Goal: Task Accomplishment & Management: Manage account settings

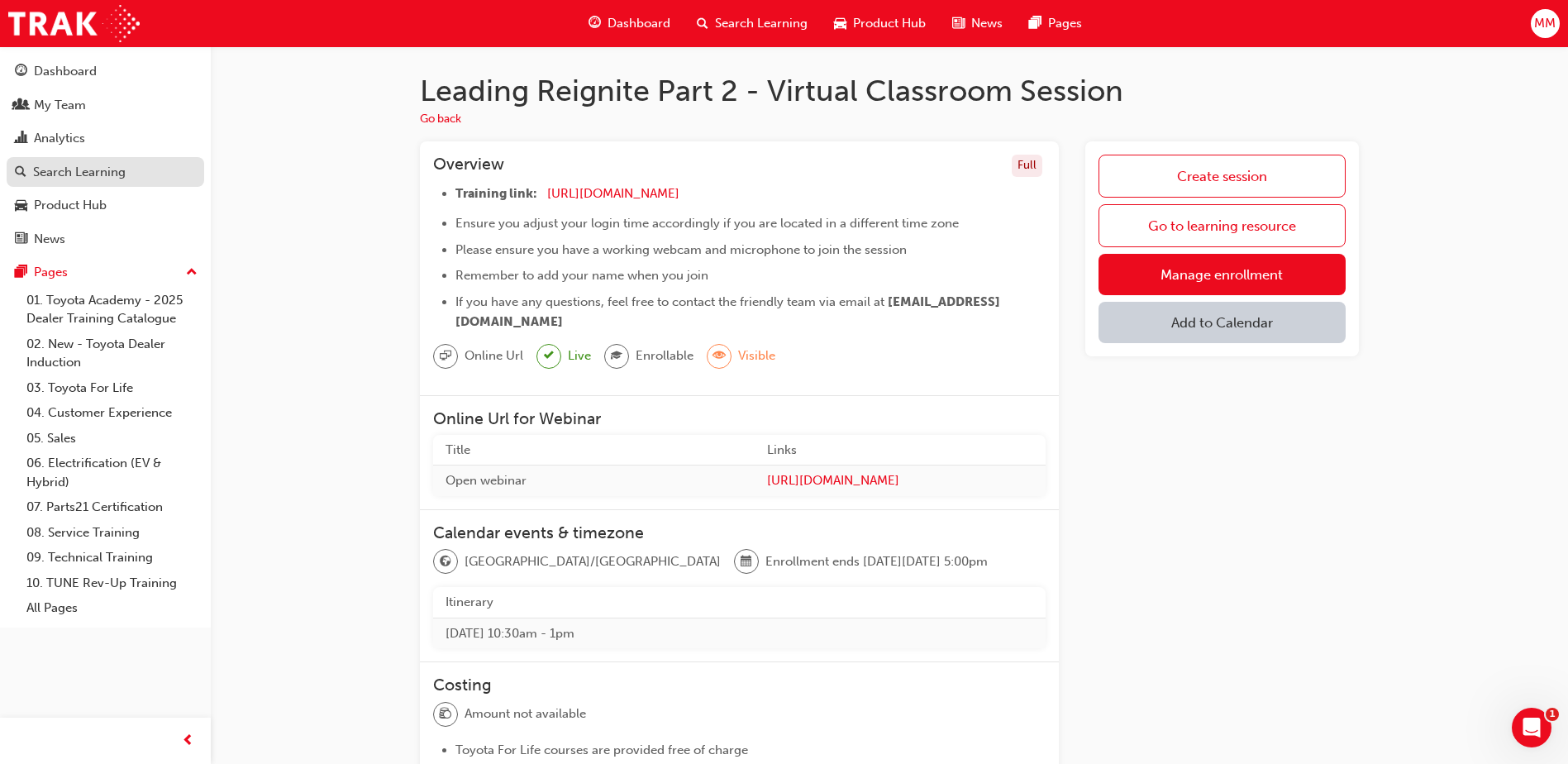
click at [100, 176] on div "Search Learning" at bounding box center [79, 172] width 93 height 19
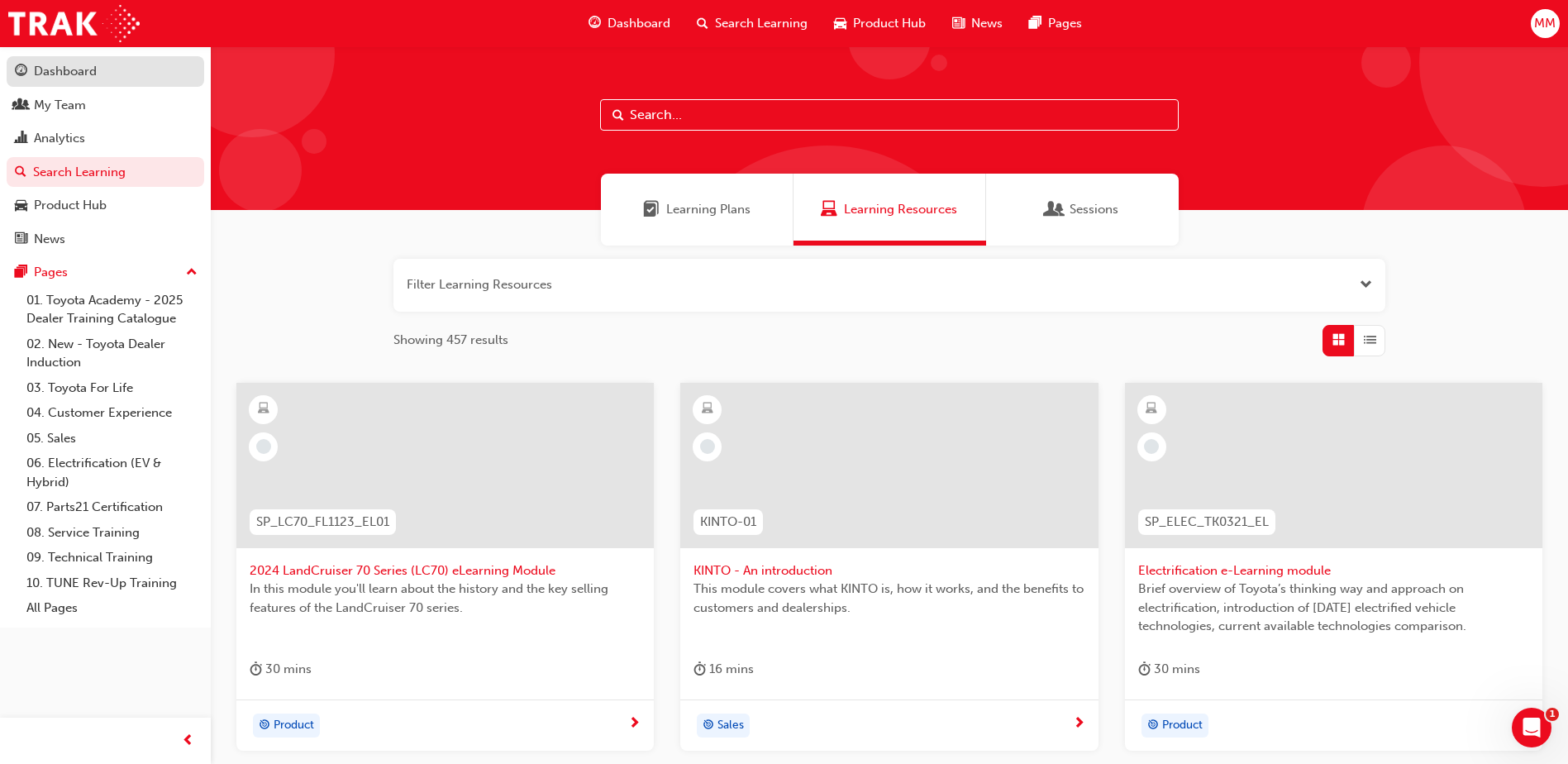
click at [86, 79] on div "Dashboard" at bounding box center [65, 71] width 63 height 19
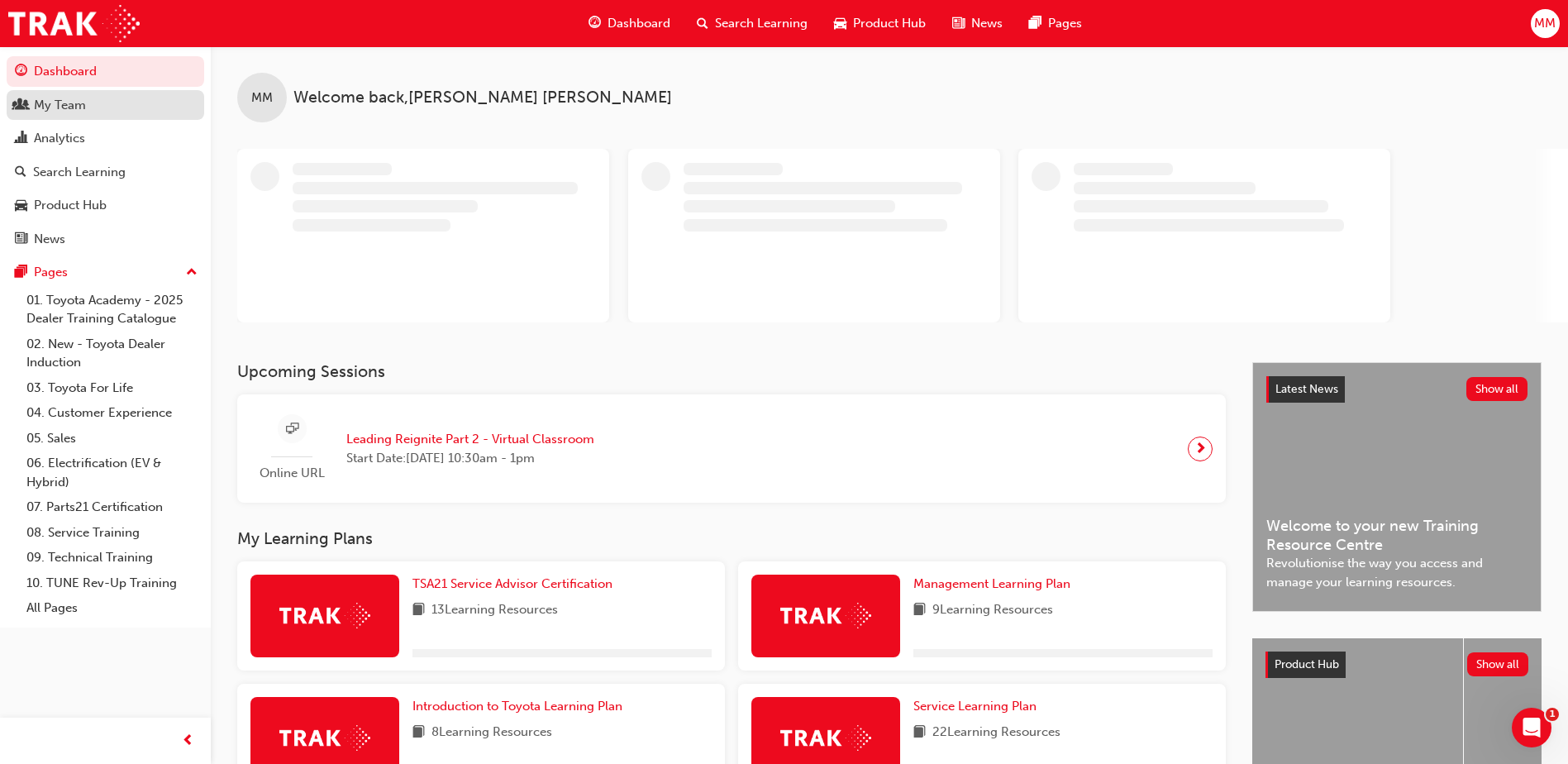
click at [82, 103] on div "My Team" at bounding box center [60, 105] width 52 height 19
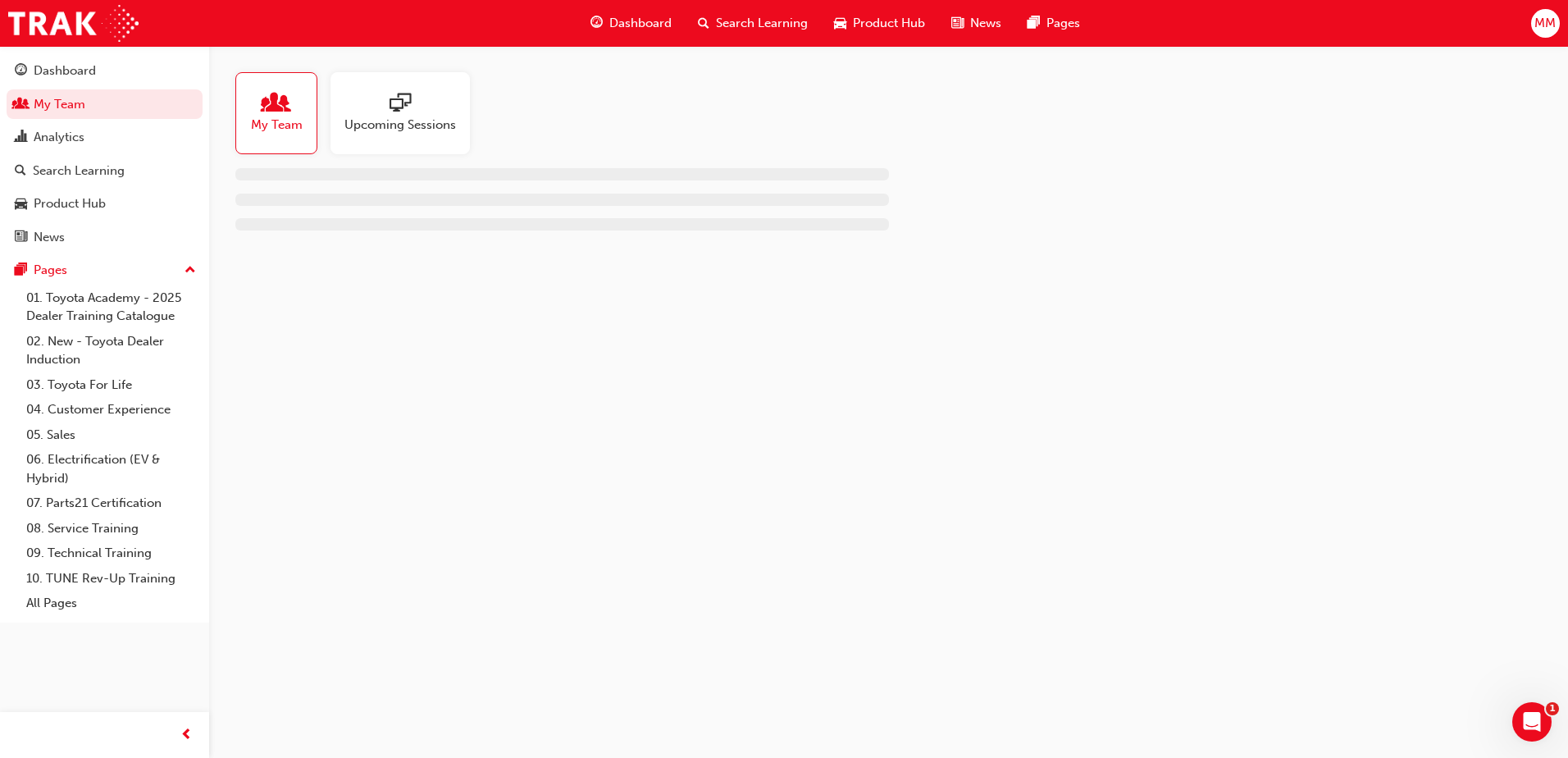
click at [369, 137] on div "Upcoming Sessions" at bounding box center [400, 113] width 139 height 82
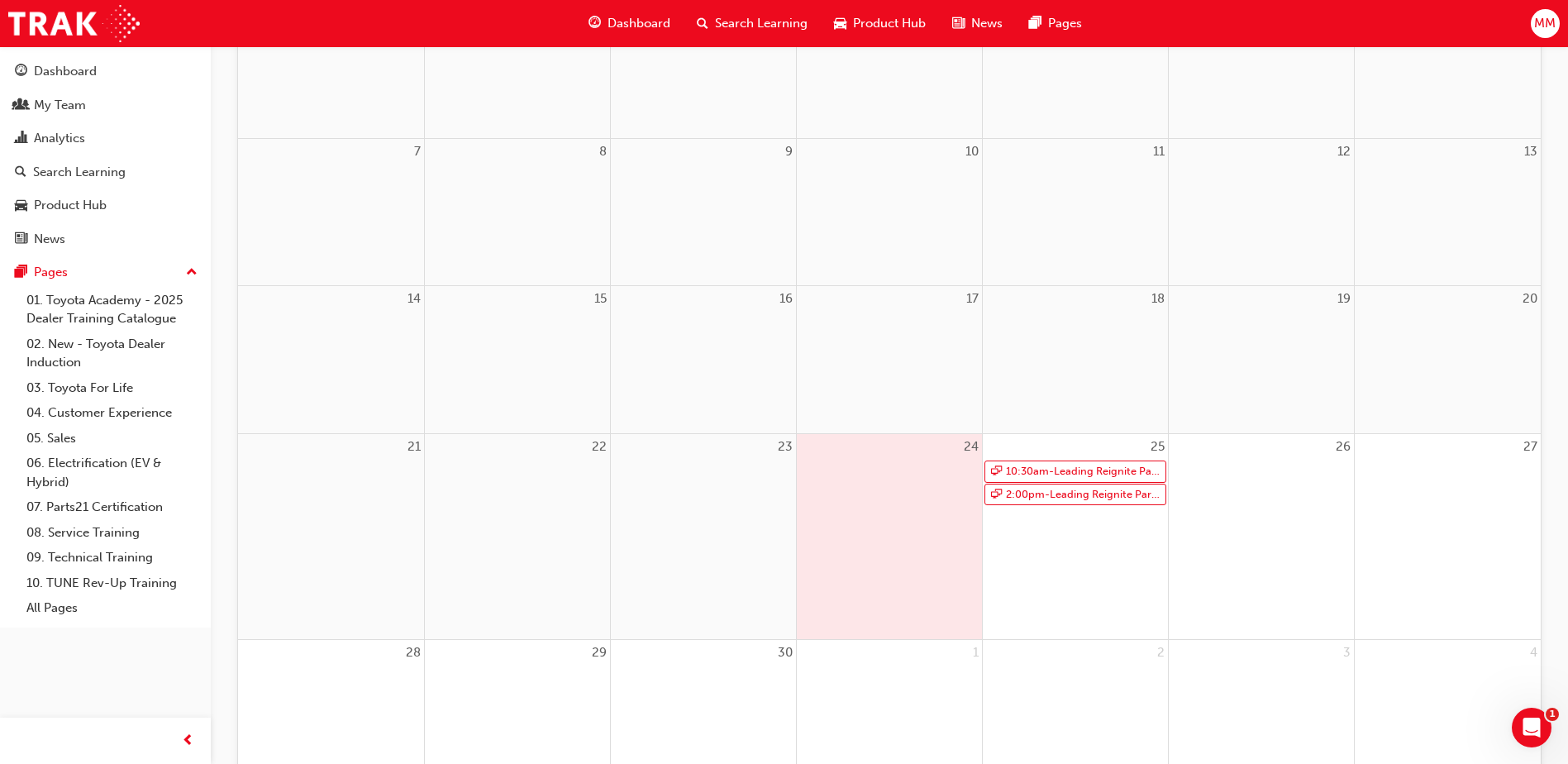
scroll to position [310, 0]
click at [1116, 462] on link "10:30am - Leading Reignite Part 2 - Virtual Classroom" at bounding box center [1075, 463] width 182 height 23
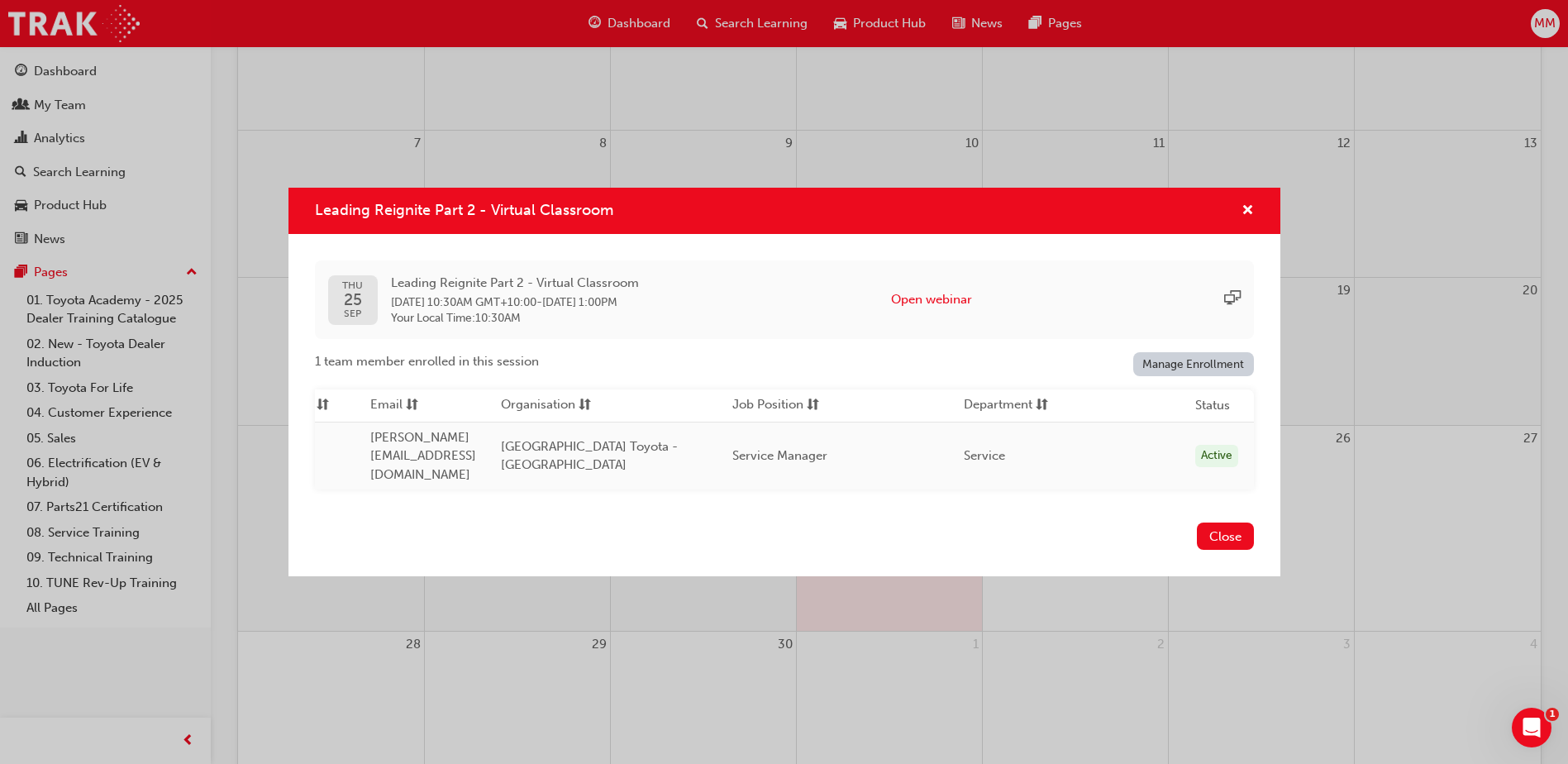
scroll to position [0, 453]
click at [1177, 370] on link "Manage Enrollment" at bounding box center [1194, 364] width 120 height 24
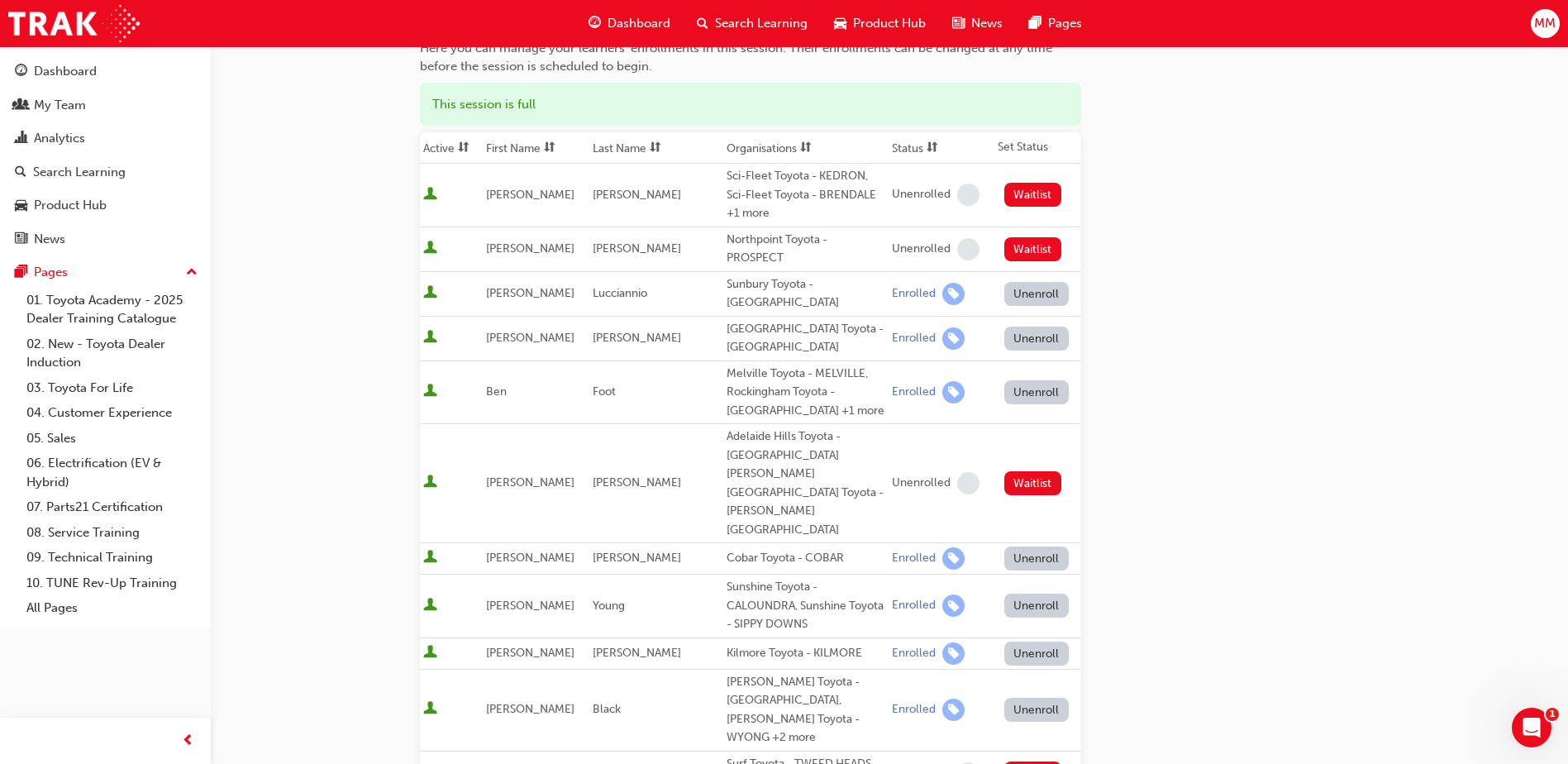
scroll to position [166, 0]
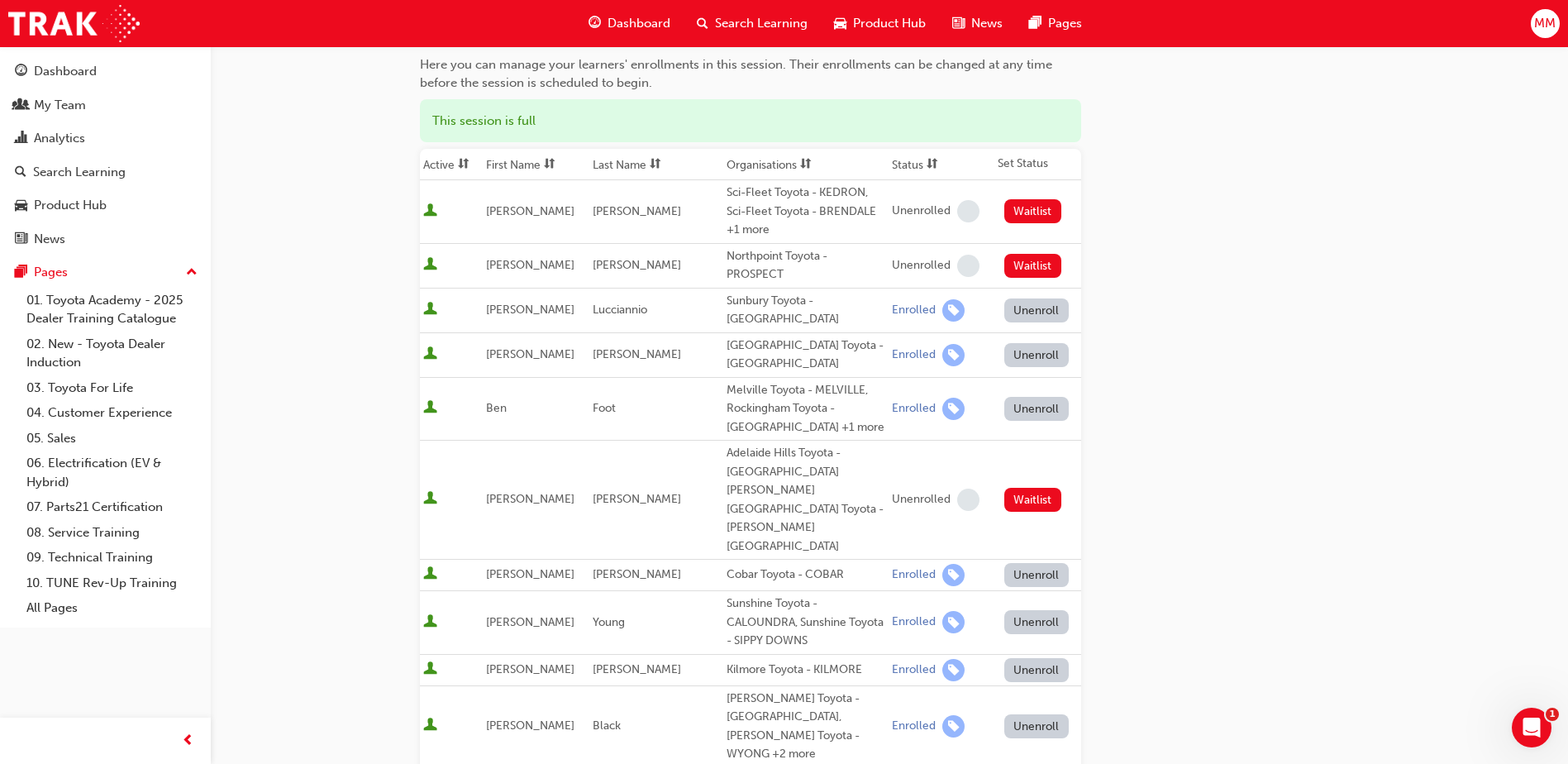
click at [1022, 349] on button "Unenroll" at bounding box center [1036, 355] width 64 height 24
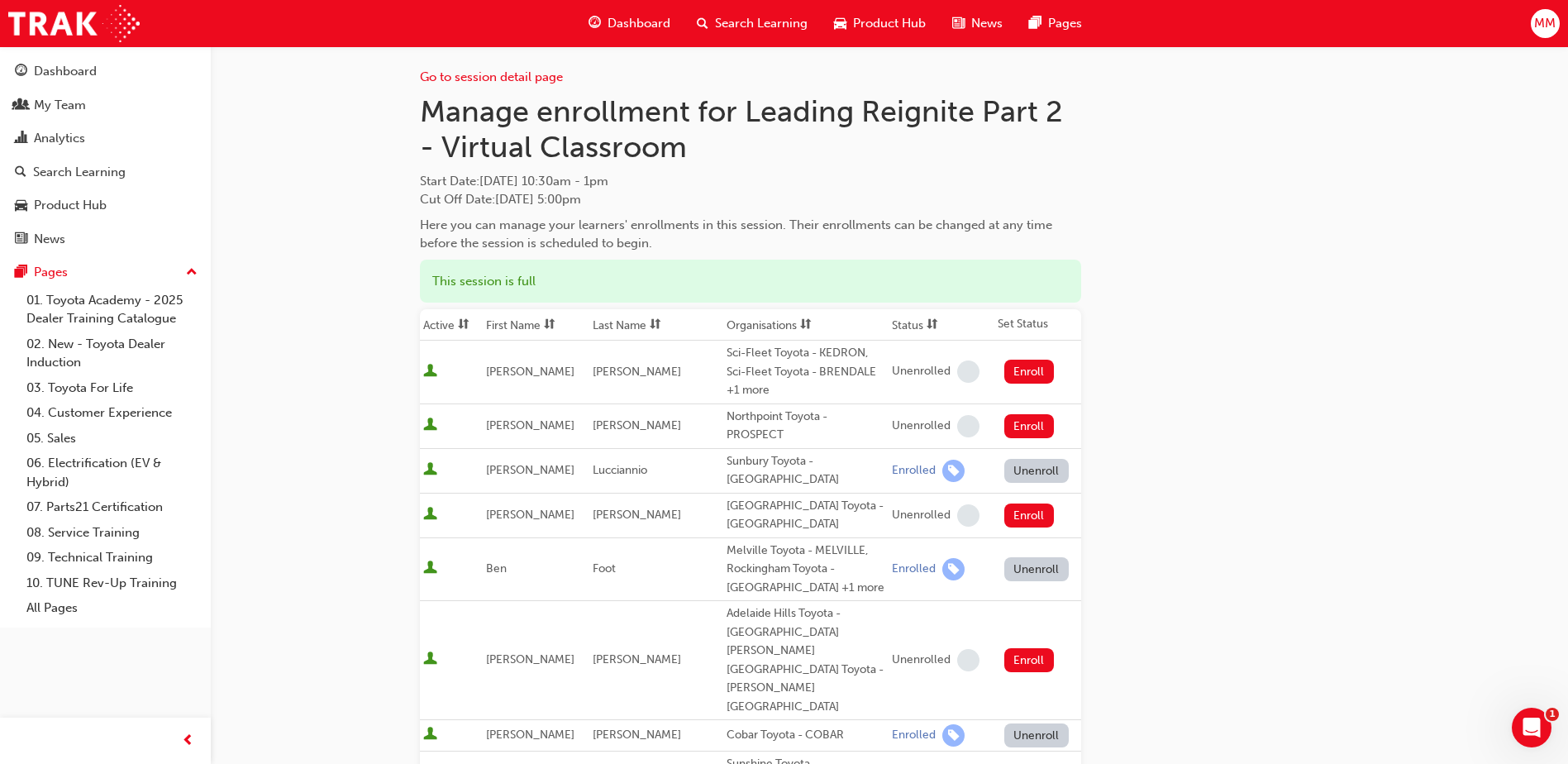
scroll to position [0, 0]
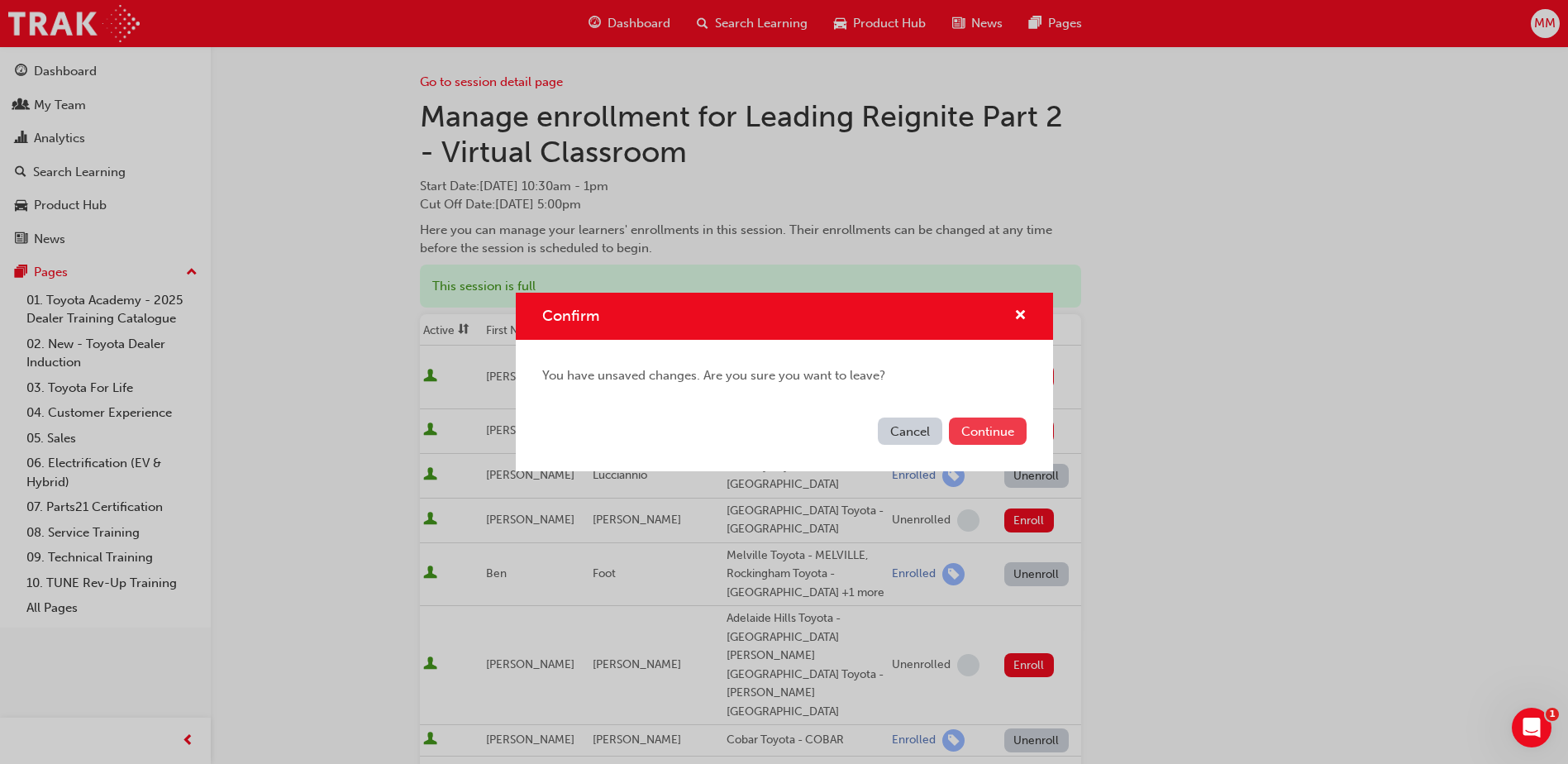
click at [1011, 428] on button "Continue" at bounding box center [987, 431] width 78 height 28
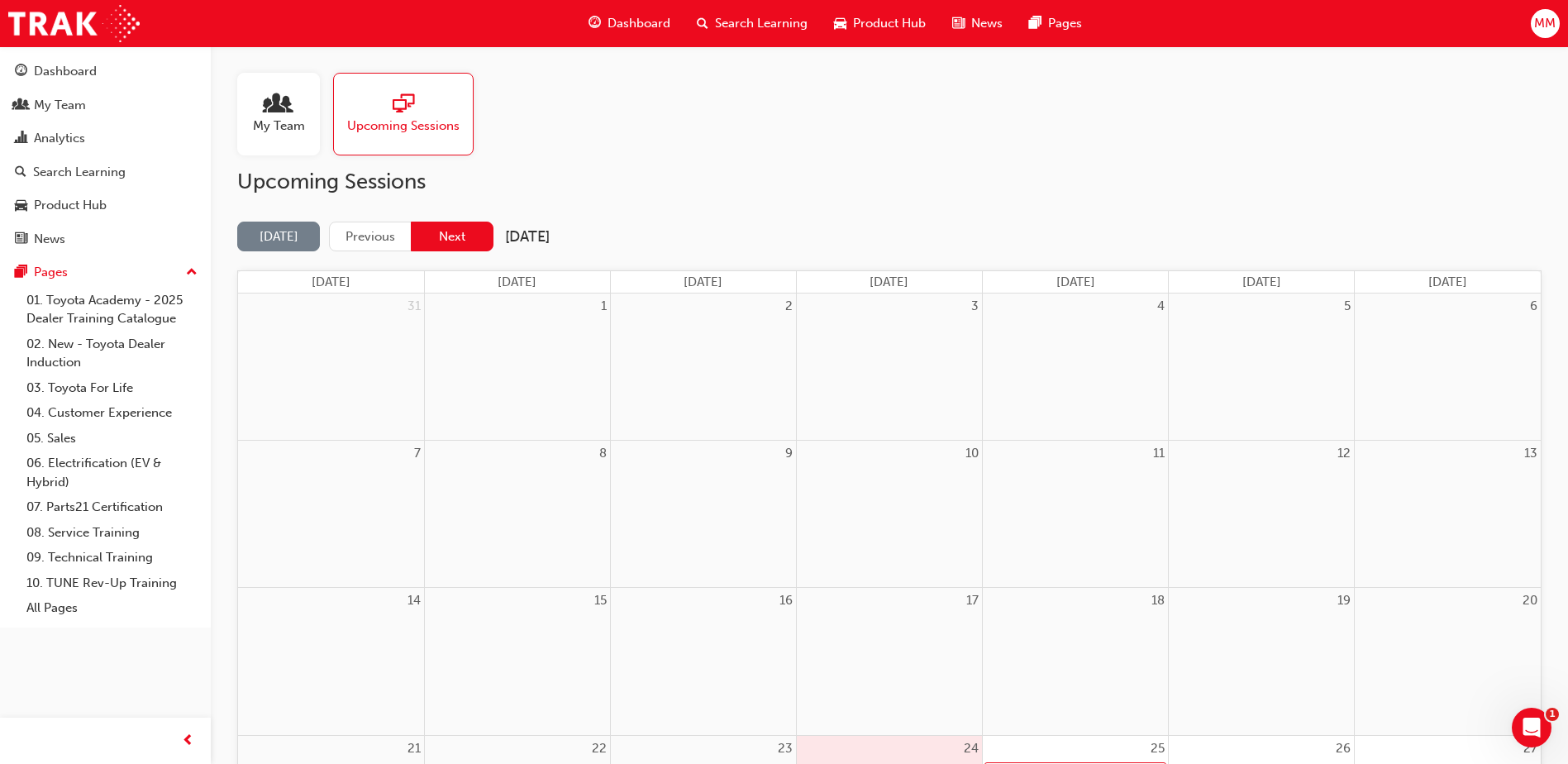
click at [453, 233] on button "Next" at bounding box center [452, 237] width 83 height 31
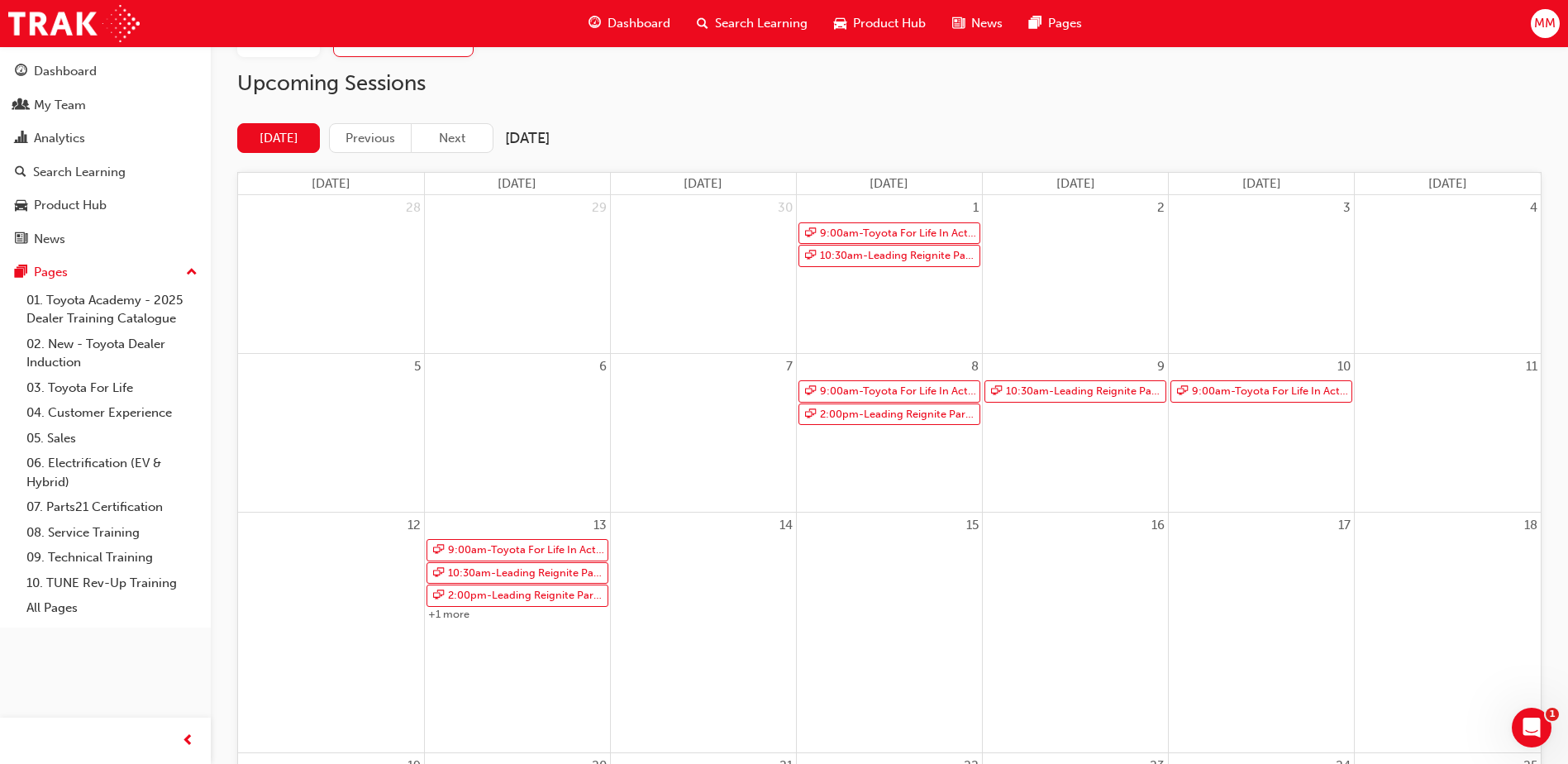
scroll to position [103, 0]
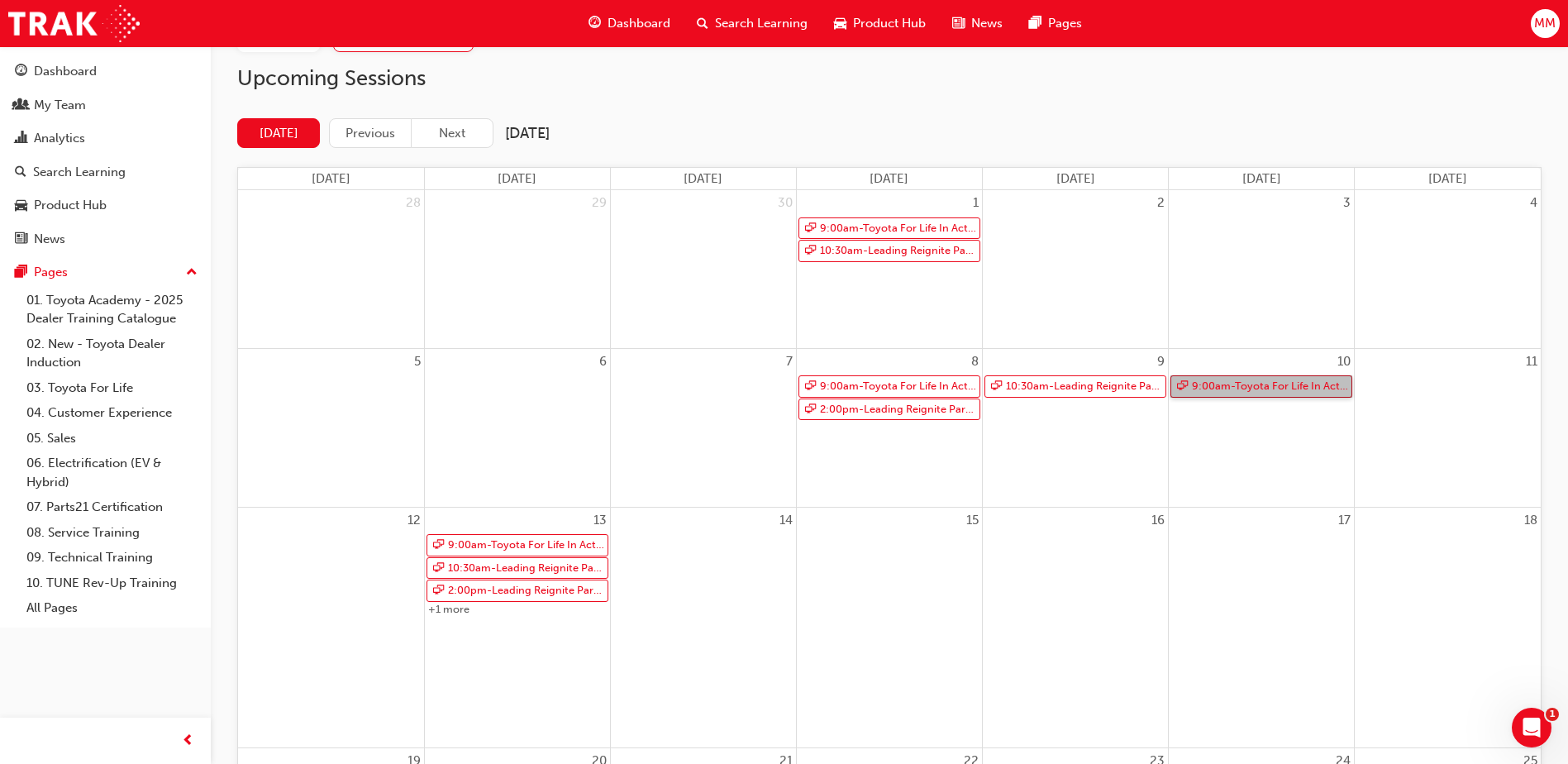
click at [1271, 387] on link "9:00am - Toyota For Life In Action - Virtual Classroom" at bounding box center [1261, 387] width 182 height 23
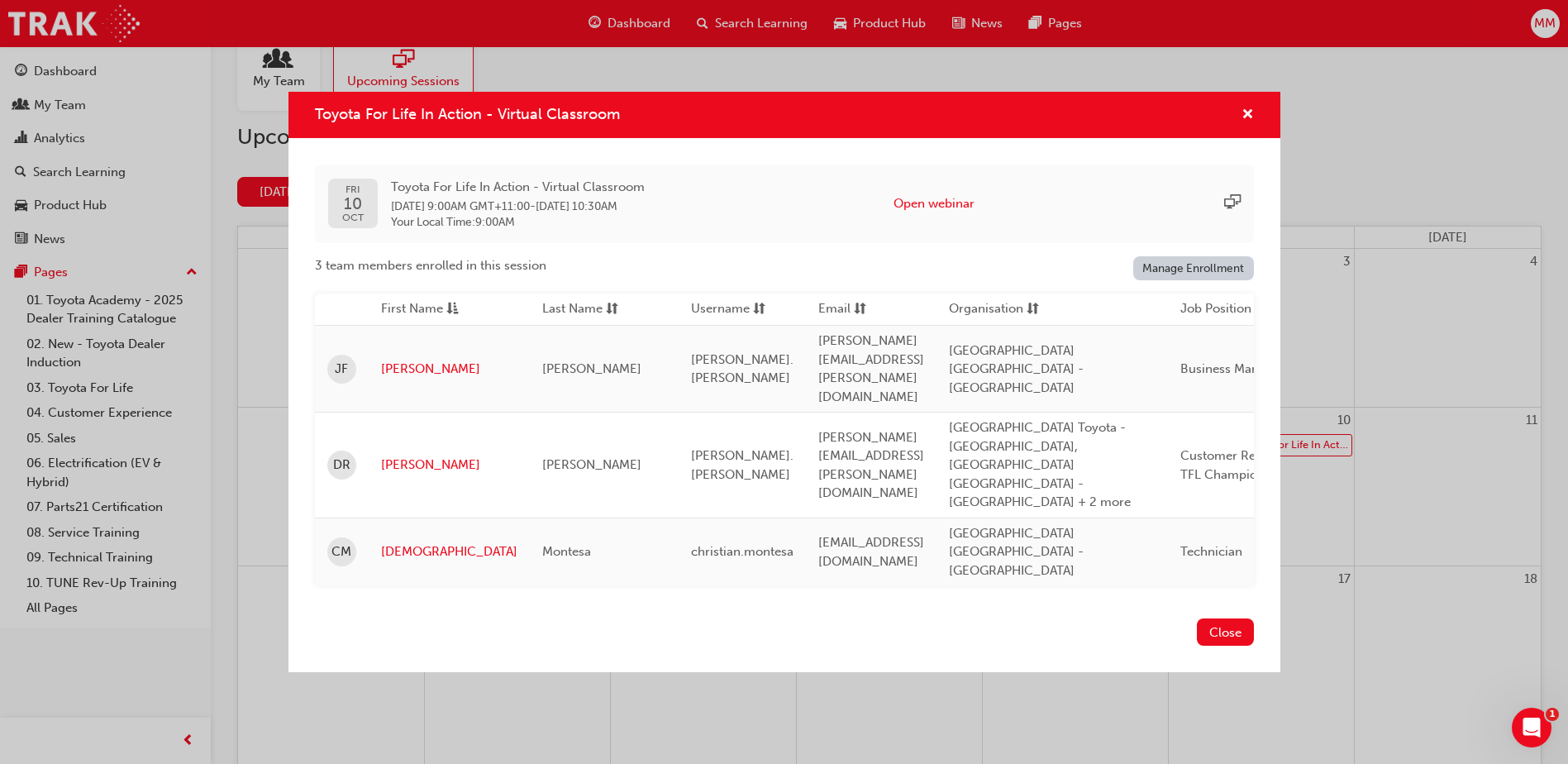
scroll to position [21, 0]
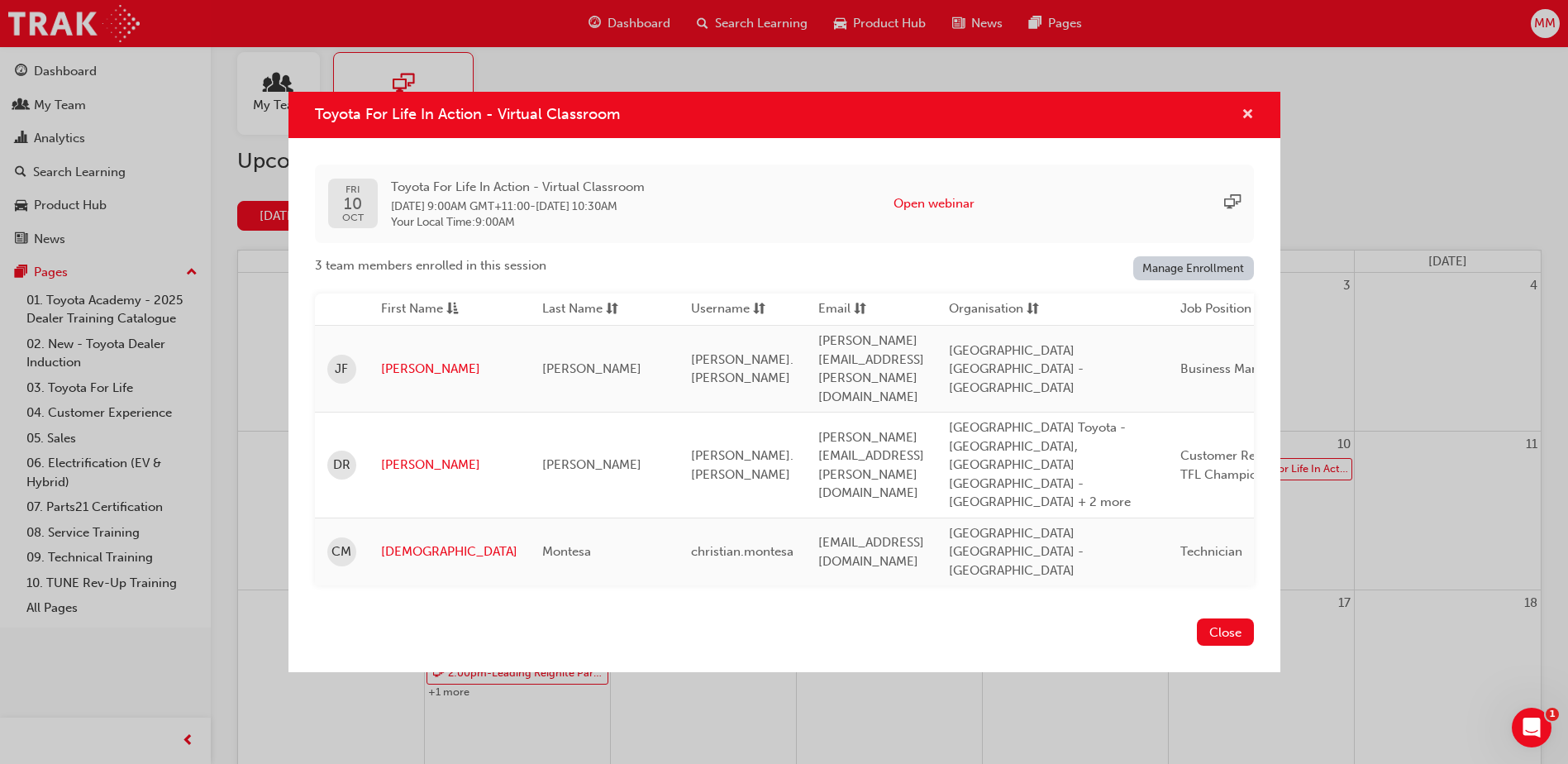
click at [1253, 123] on span "cross-icon" at bounding box center [1248, 115] width 13 height 15
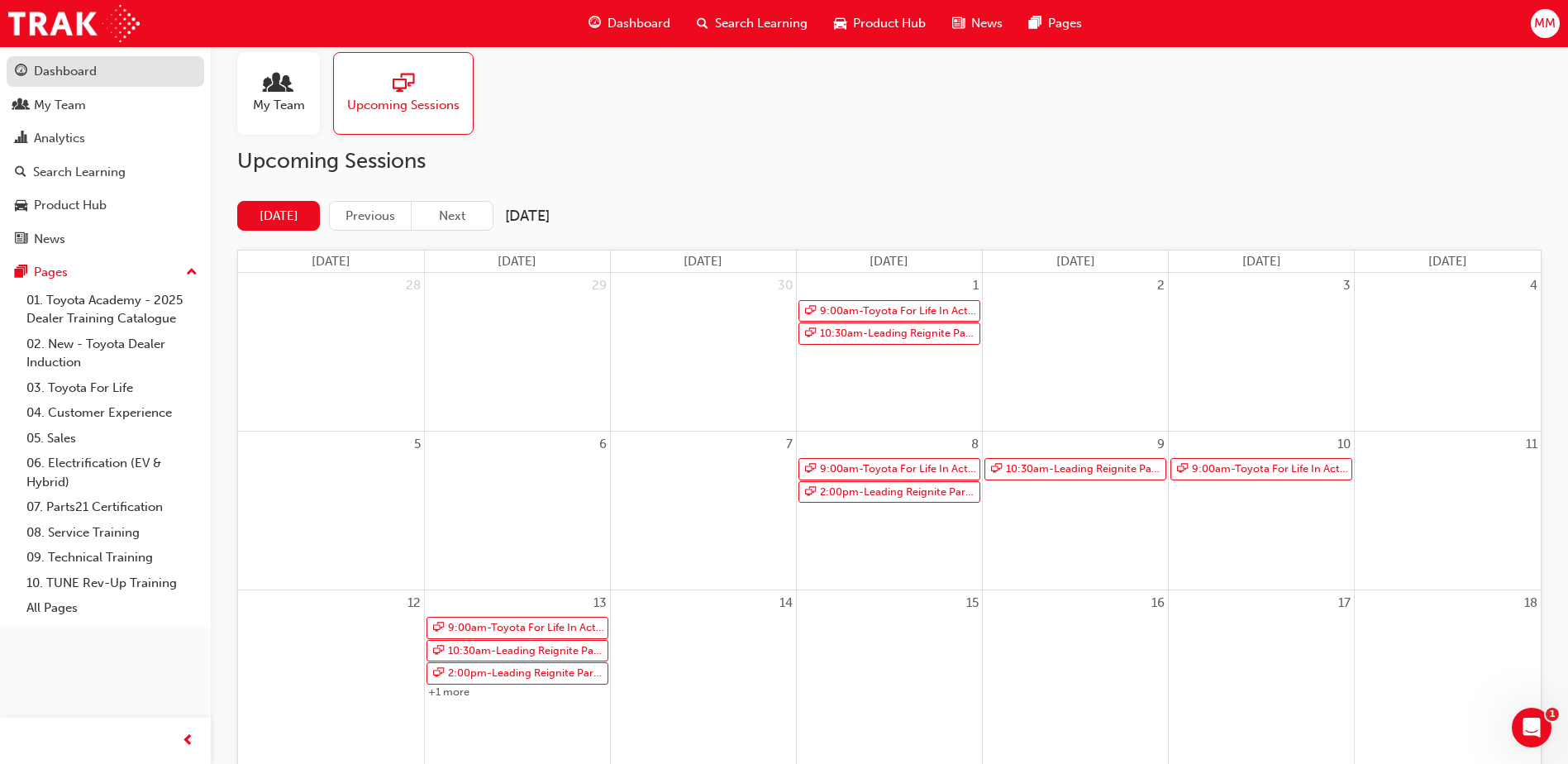
click at [105, 78] on div "Dashboard" at bounding box center [105, 71] width 181 height 21
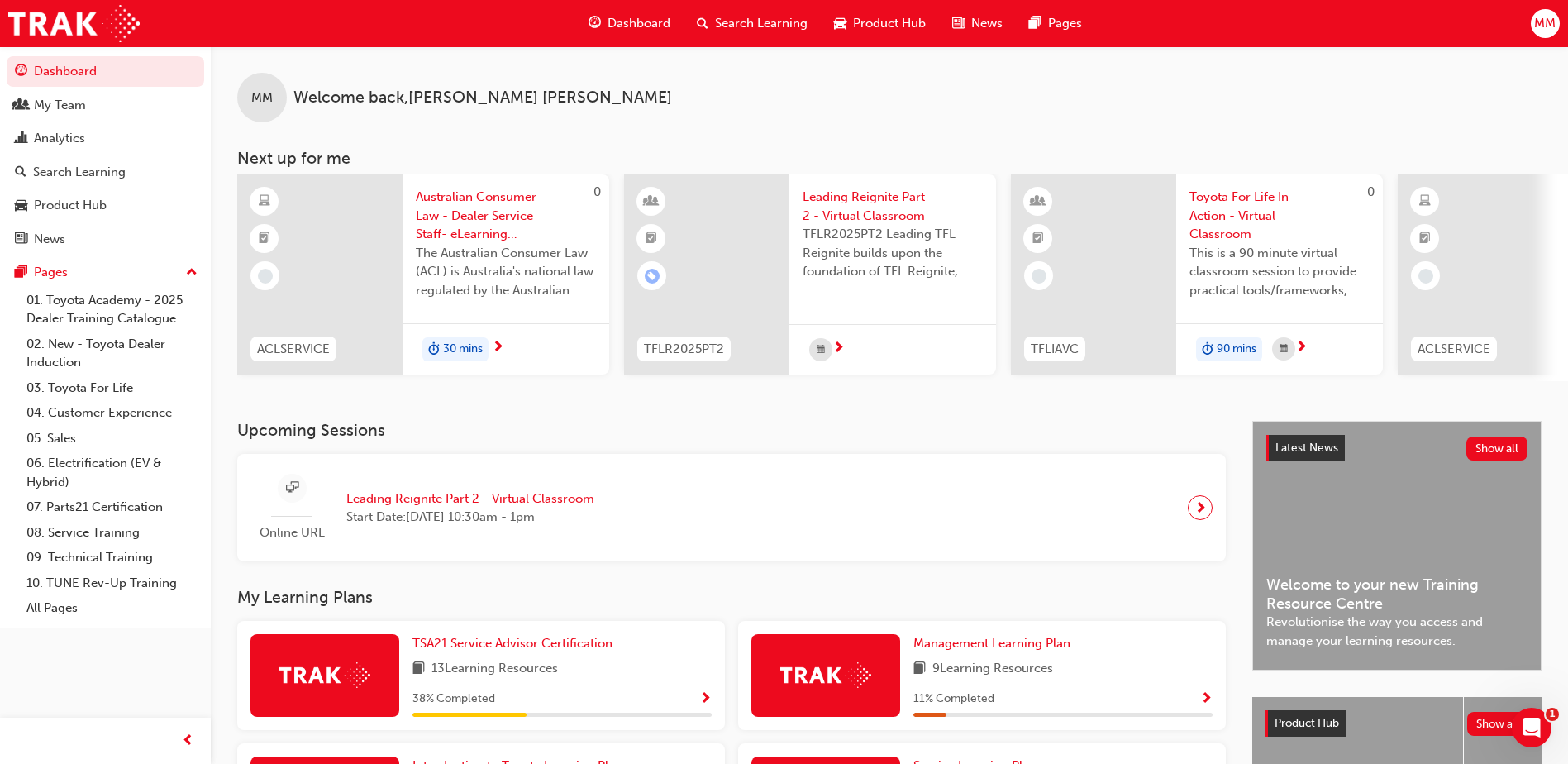
click at [893, 223] on span "Leading Reignite Part 2 - Virtual Classroom" at bounding box center [892, 206] width 180 height 37
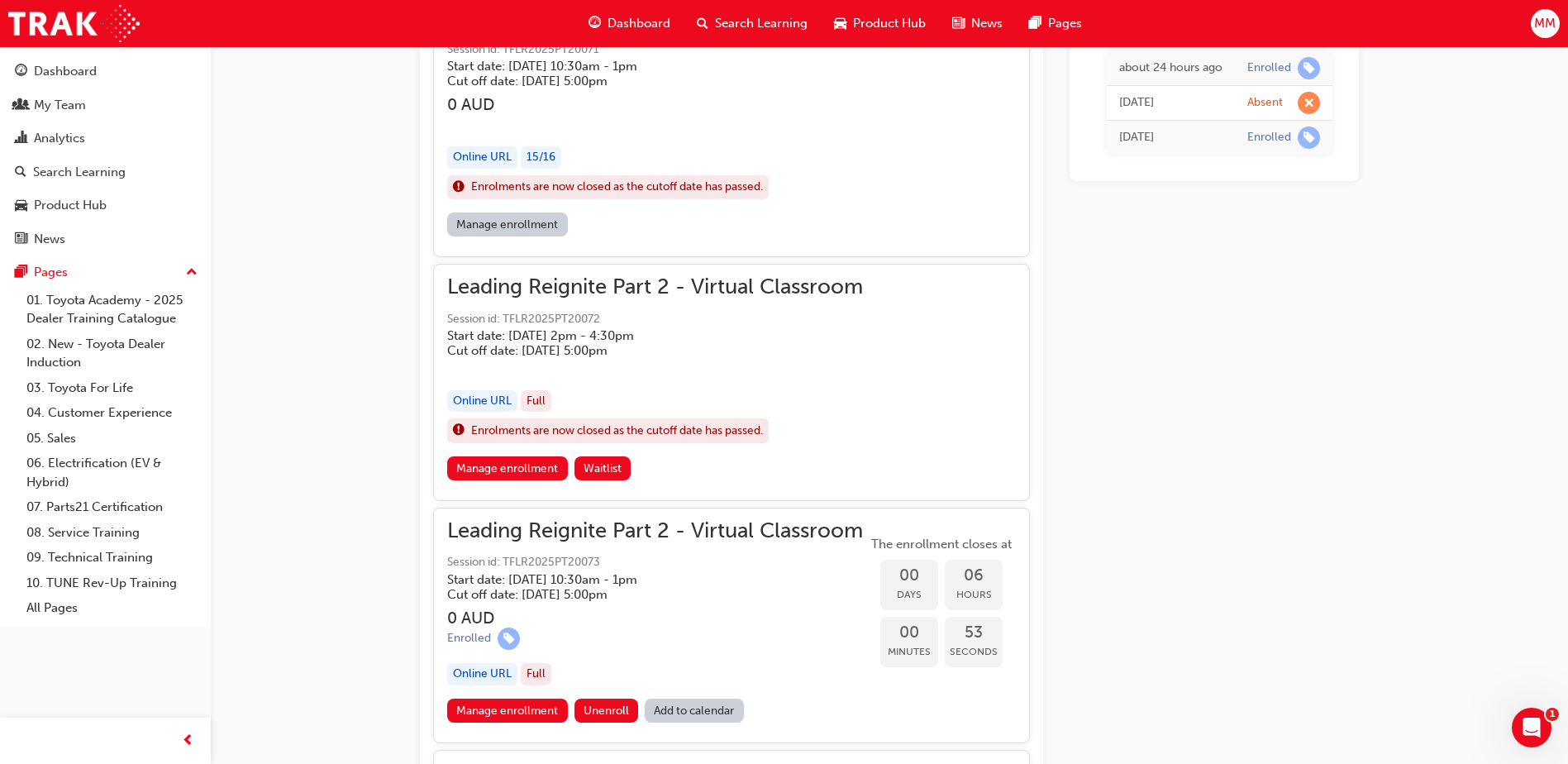
scroll to position [1253, 0]
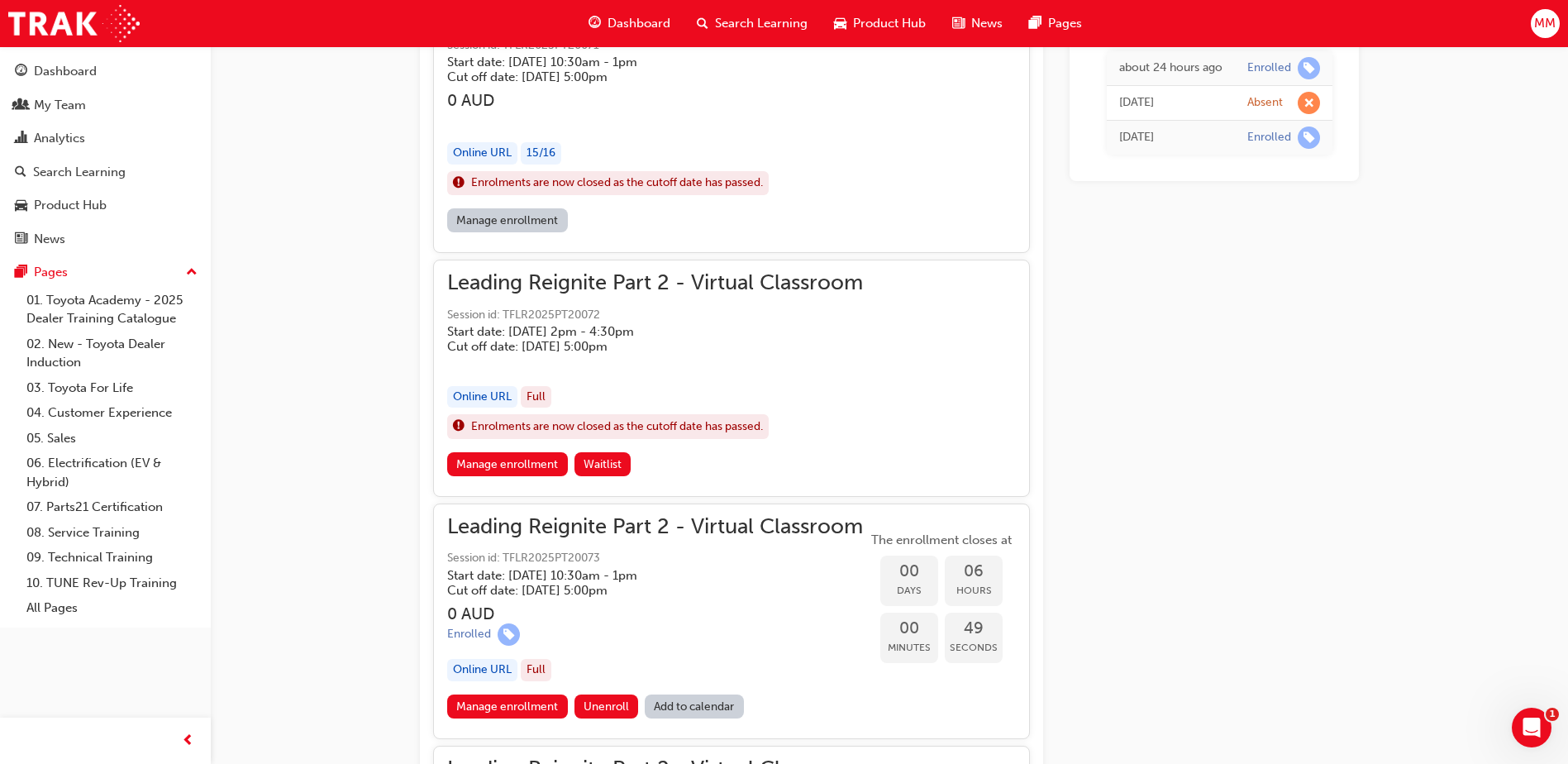
click at [524, 223] on link "Manage enrollment" at bounding box center [507, 220] width 120 height 24
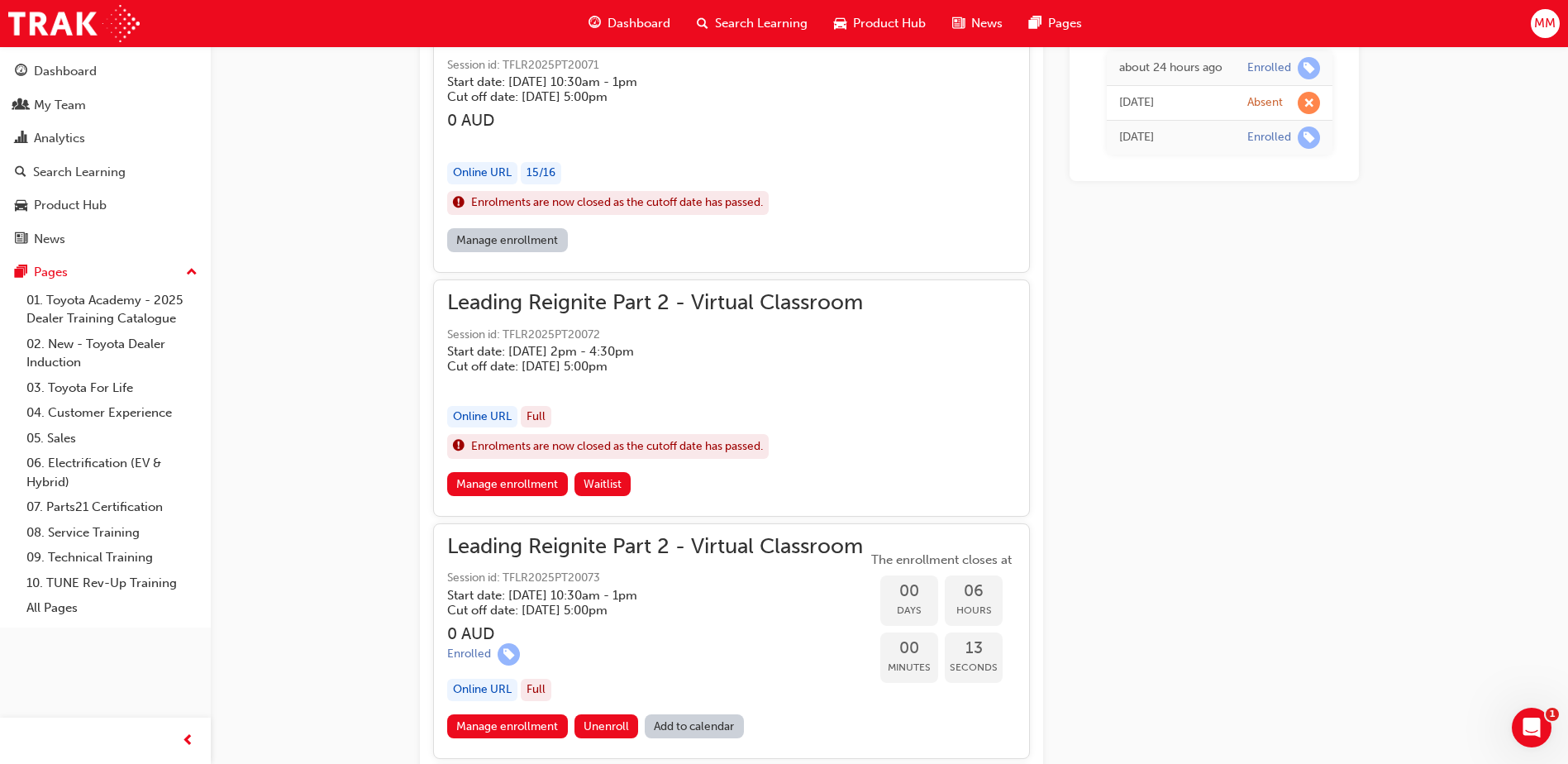
scroll to position [1291, 0]
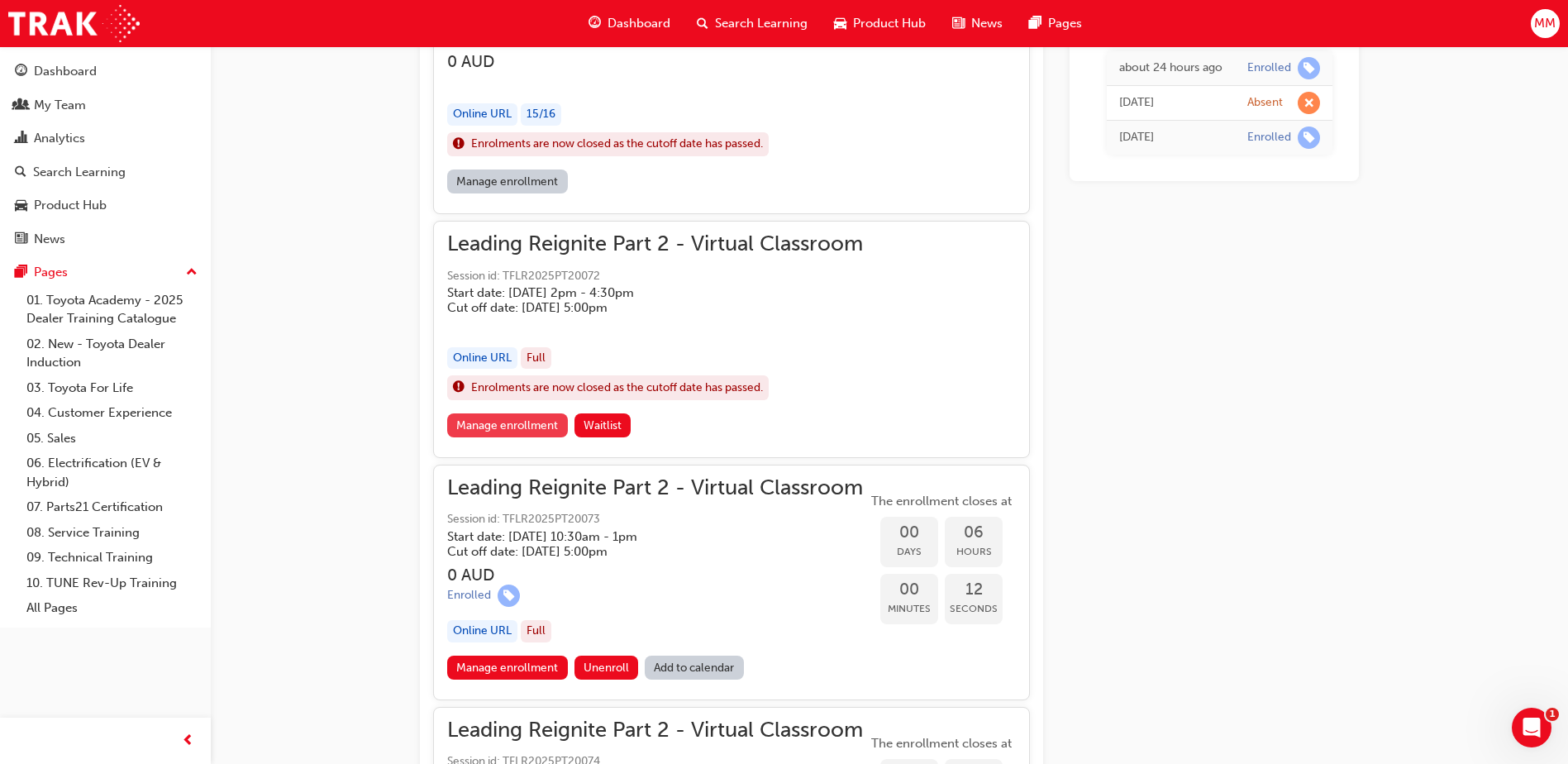
click at [506, 426] on link "Manage enrollment" at bounding box center [507, 425] width 120 height 24
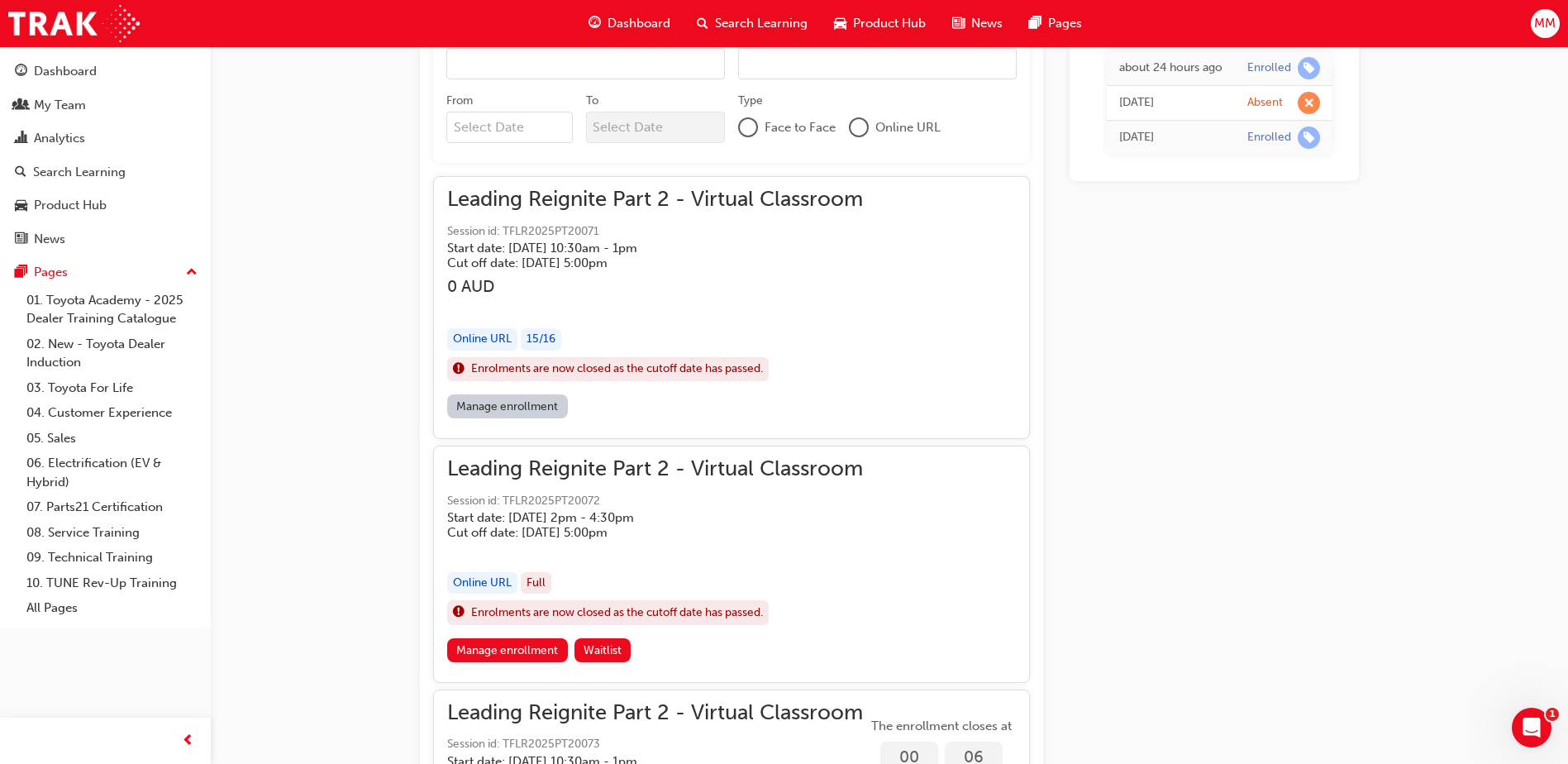
scroll to position [1064, 0]
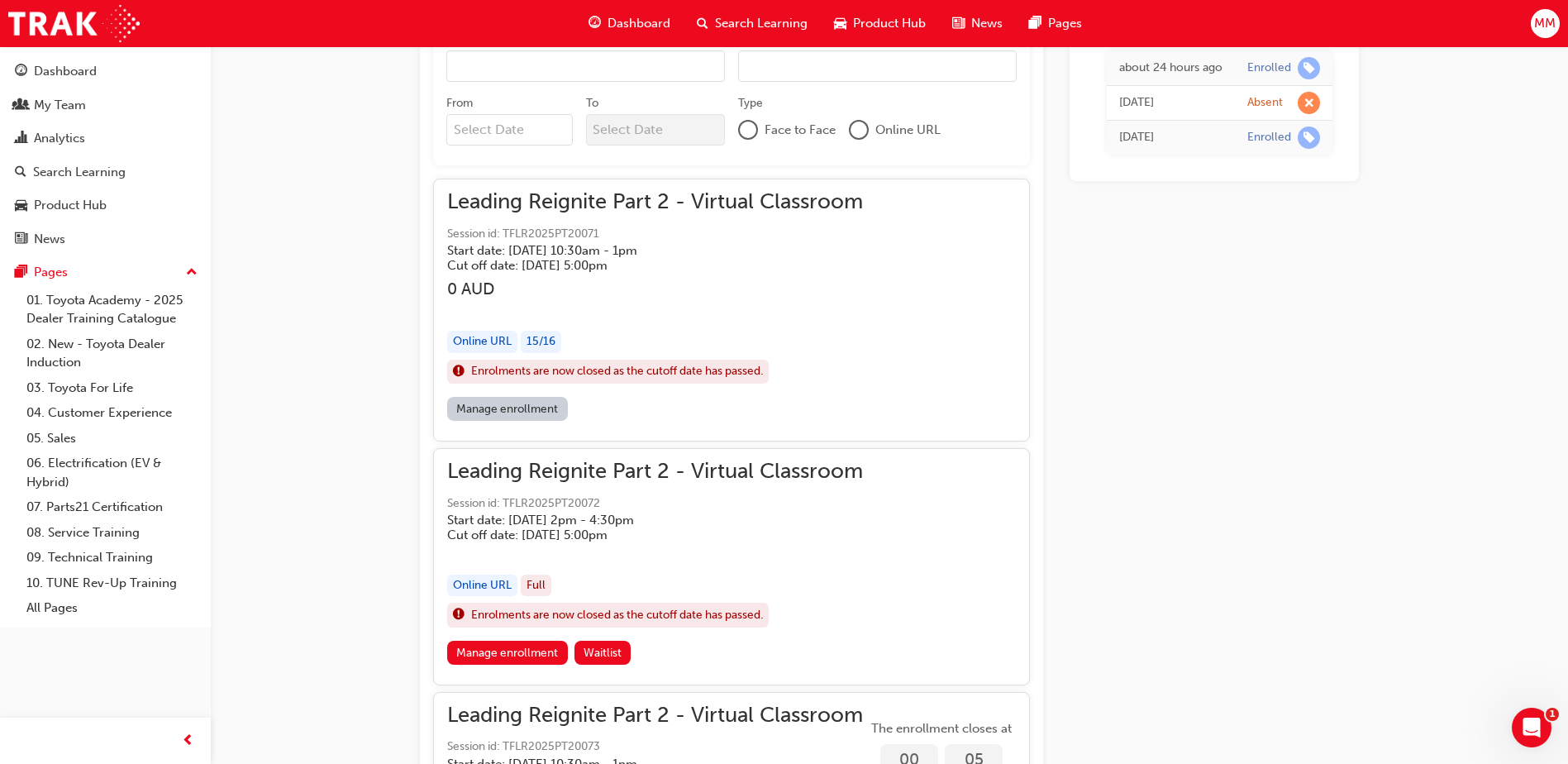
click at [524, 413] on link "Manage enrollment" at bounding box center [507, 408] width 120 height 24
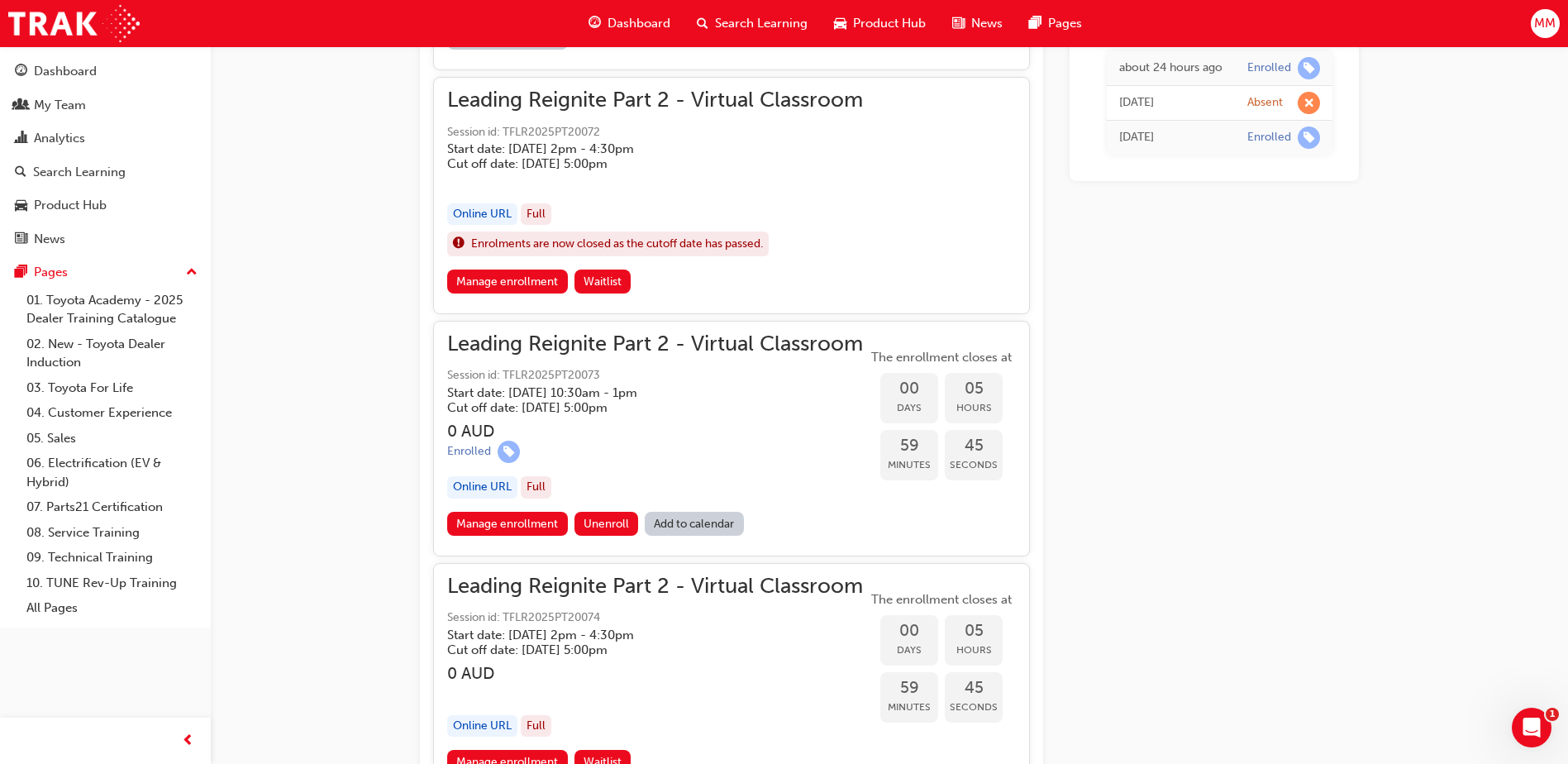
scroll to position [1436, 0]
click at [523, 519] on link "Manage enrollment" at bounding box center [507, 523] width 120 height 24
